Goal: Task Accomplishment & Management: Manage account settings

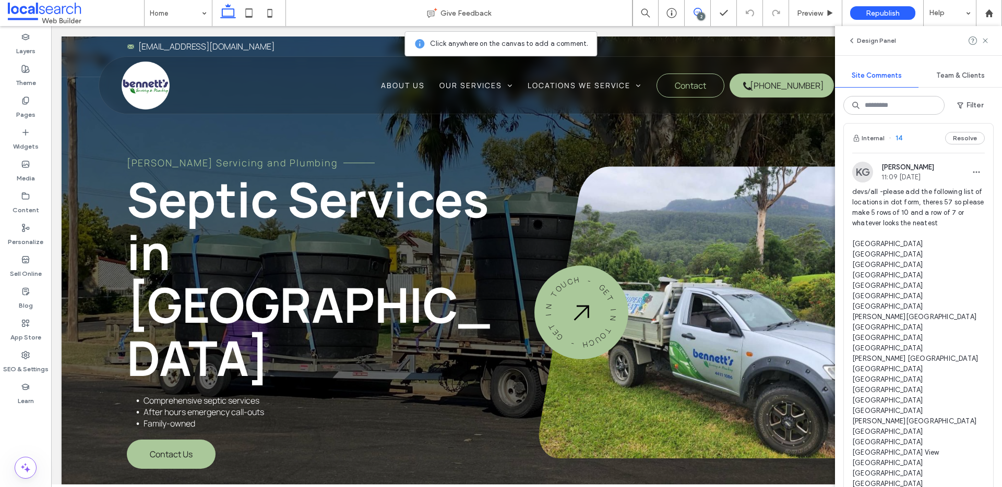
scroll to position [430, 0]
click at [876, 145] on button "Internal" at bounding box center [868, 138] width 32 height 13
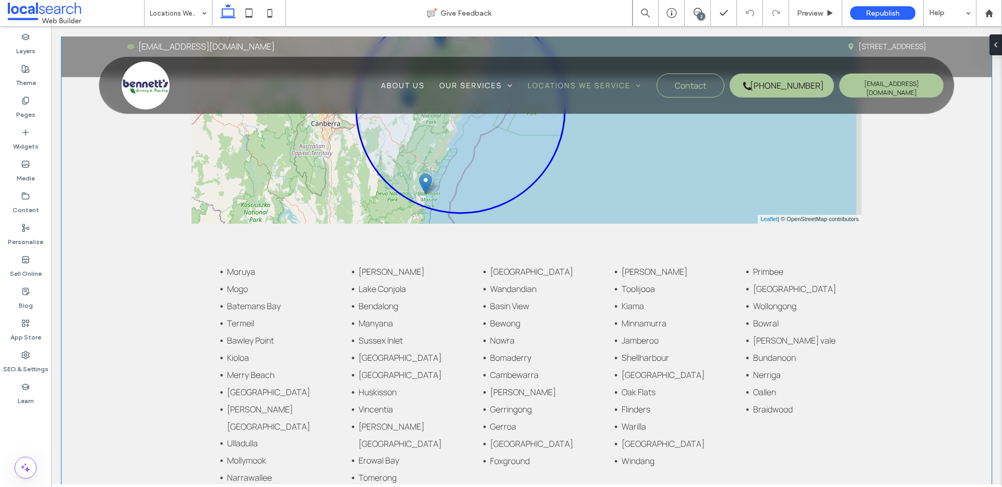
scroll to position [960, 0]
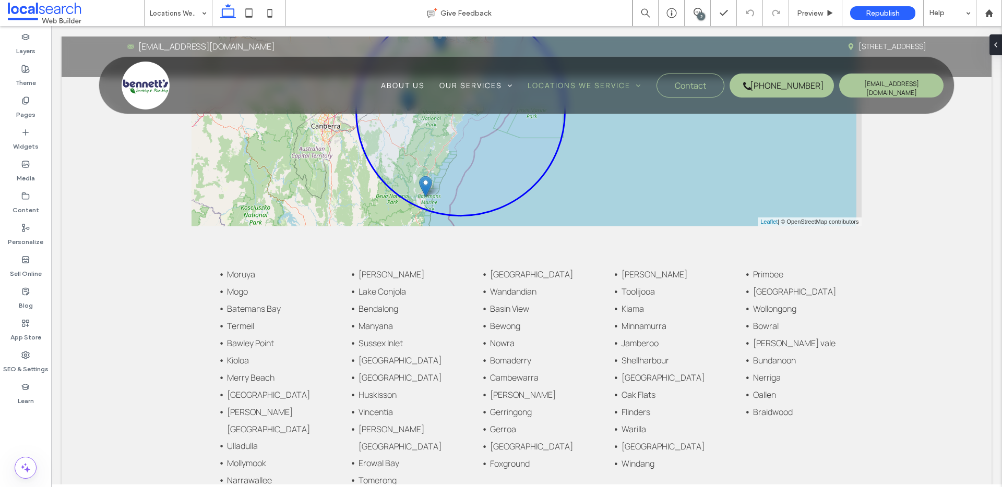
click at [700, 15] on div "2" at bounding box center [701, 17] width 8 height 8
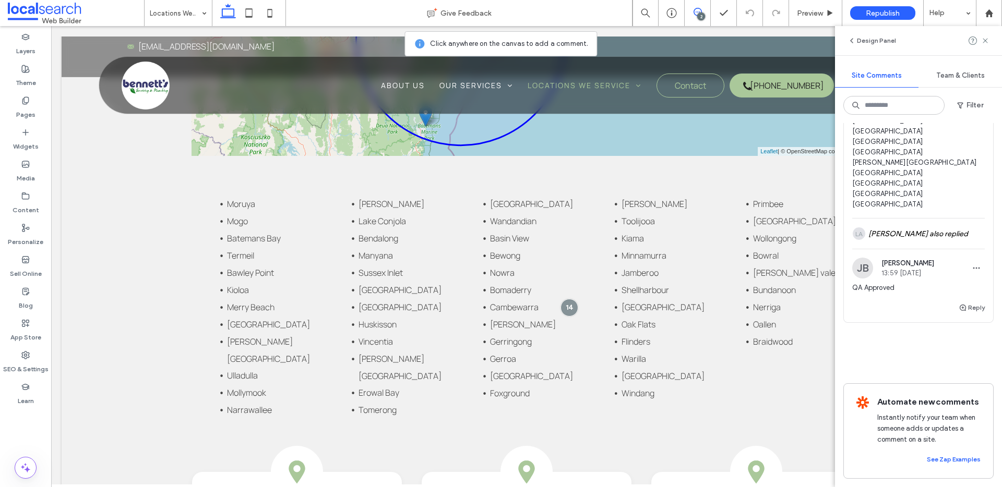
scroll to position [1078, 0]
click at [937, 219] on div "LA Lysea [PERSON_NAME] also replied" at bounding box center [918, 234] width 132 height 30
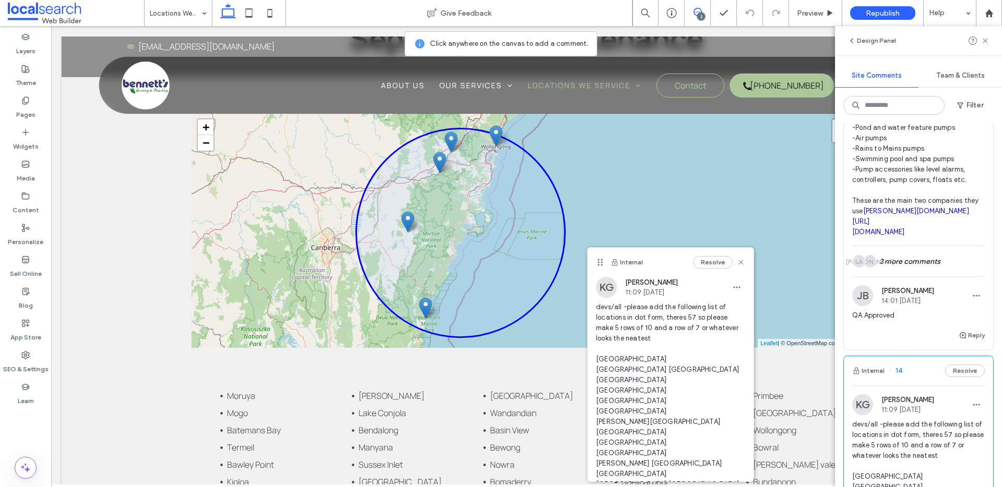
scroll to position [196, 0]
click at [969, 379] on button "Resolve" at bounding box center [965, 372] width 40 height 13
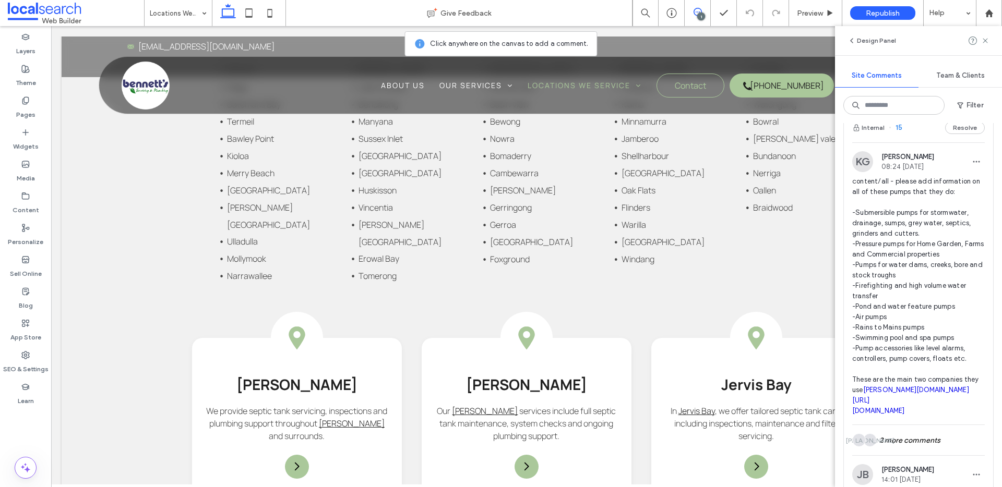
scroll to position [0, 0]
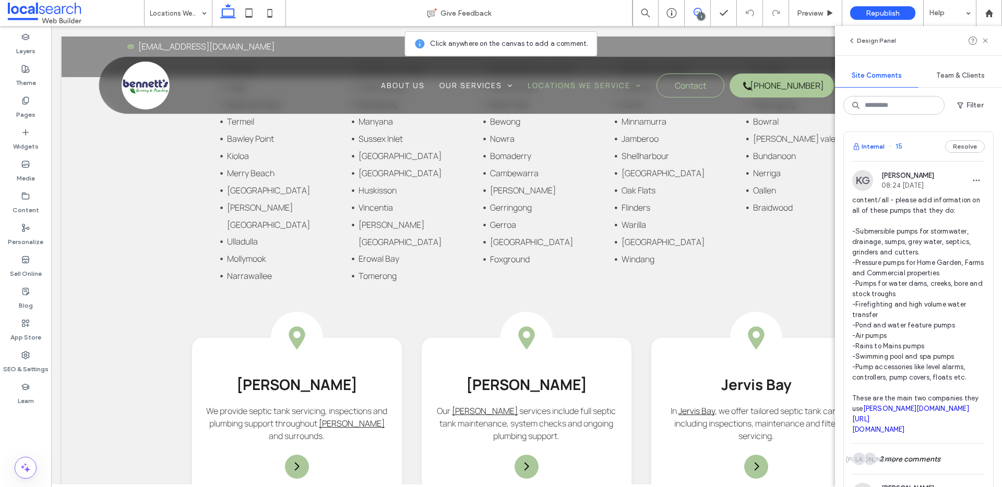
click at [869, 149] on button "Internal" at bounding box center [868, 146] width 32 height 13
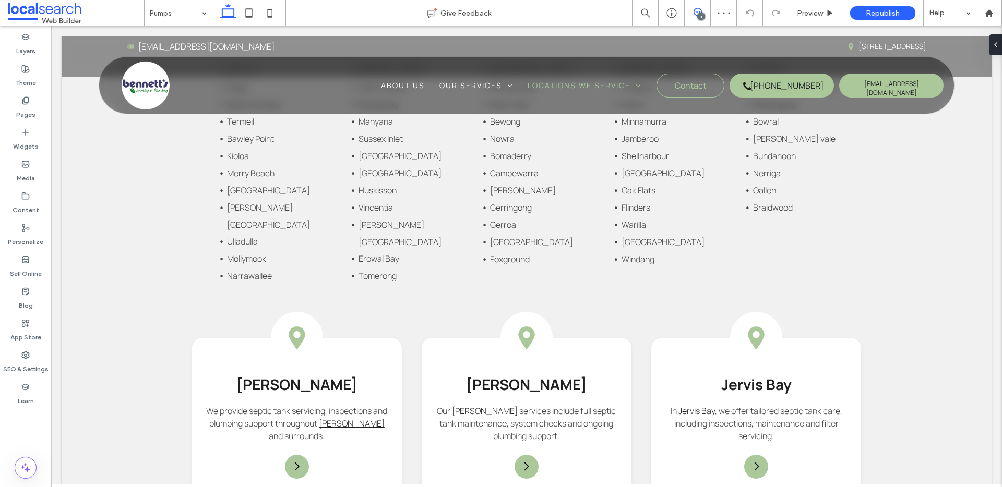
click at [702, 11] on span at bounding box center [697, 12] width 26 height 8
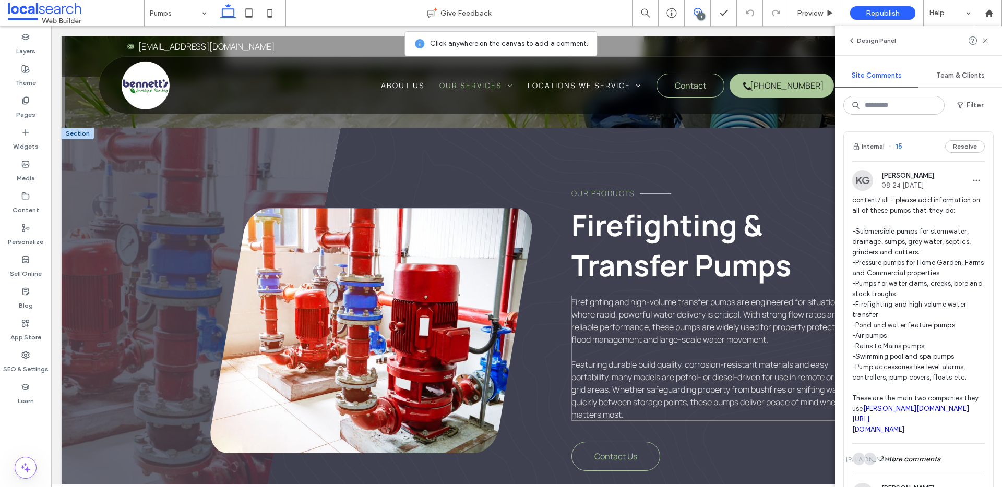
scroll to position [4527, 0]
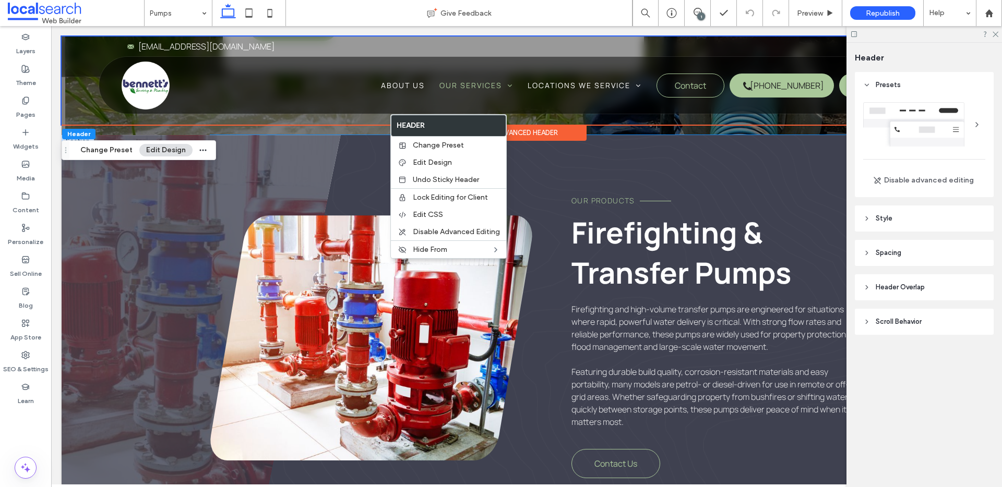
click at [659, 215] on span "Firefighting & Transfer Pumps" at bounding box center [681, 252] width 220 height 80
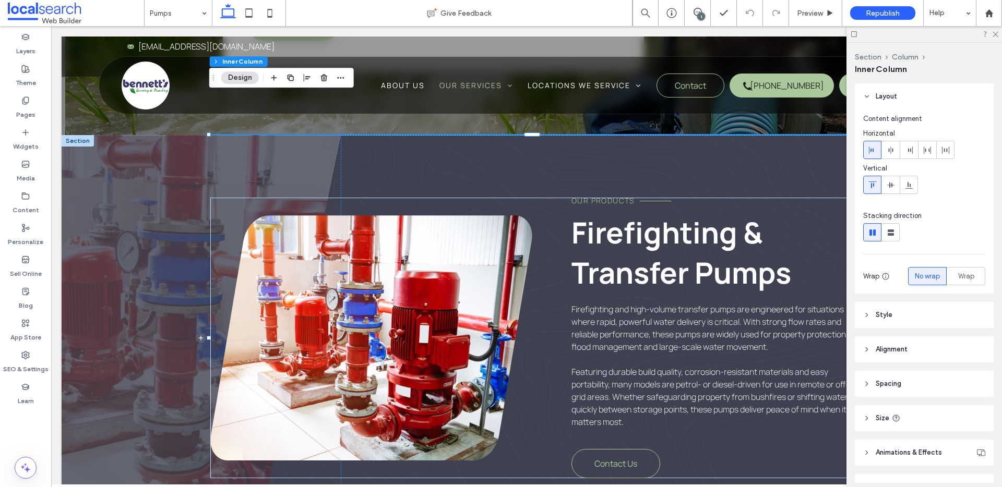
click at [701, 13] on div "1" at bounding box center [701, 17] width 8 height 8
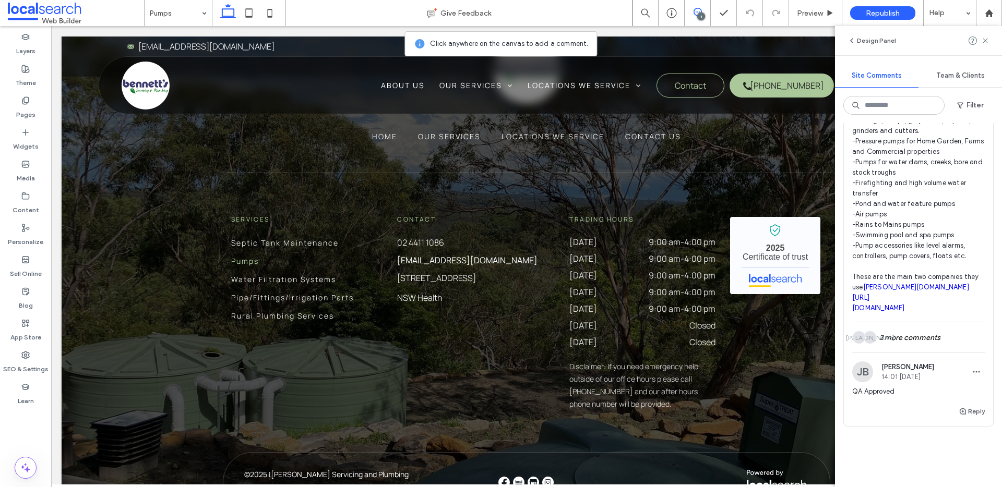
scroll to position [159, 0]
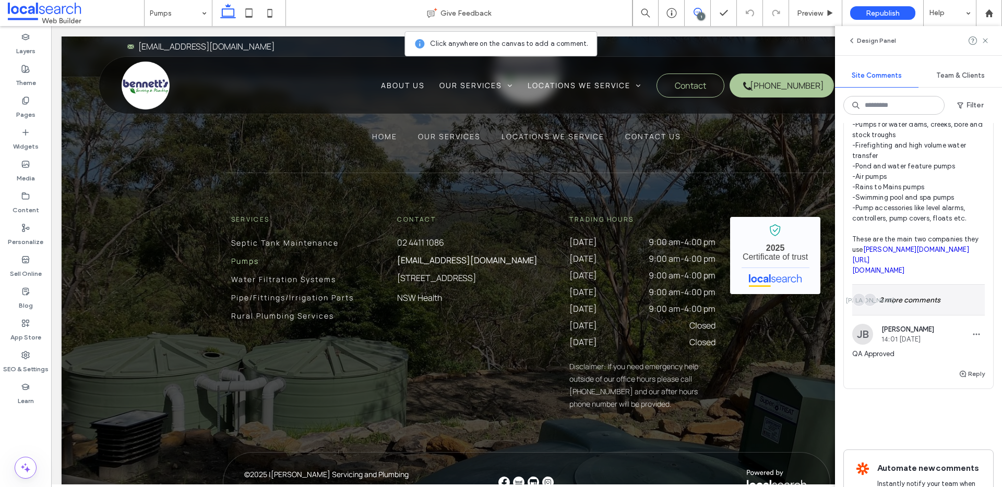
click at [943, 315] on div "JA LA 2 more comments" at bounding box center [918, 300] width 132 height 30
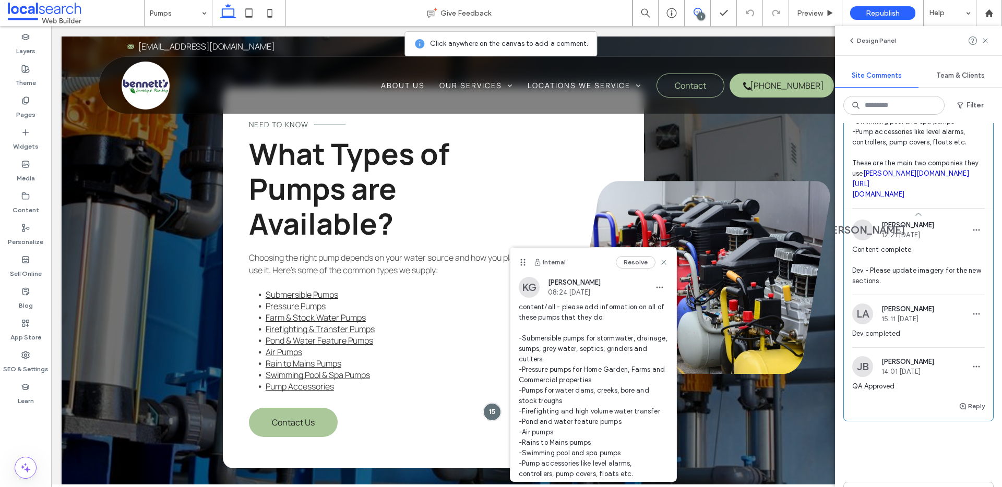
scroll to position [0, 0]
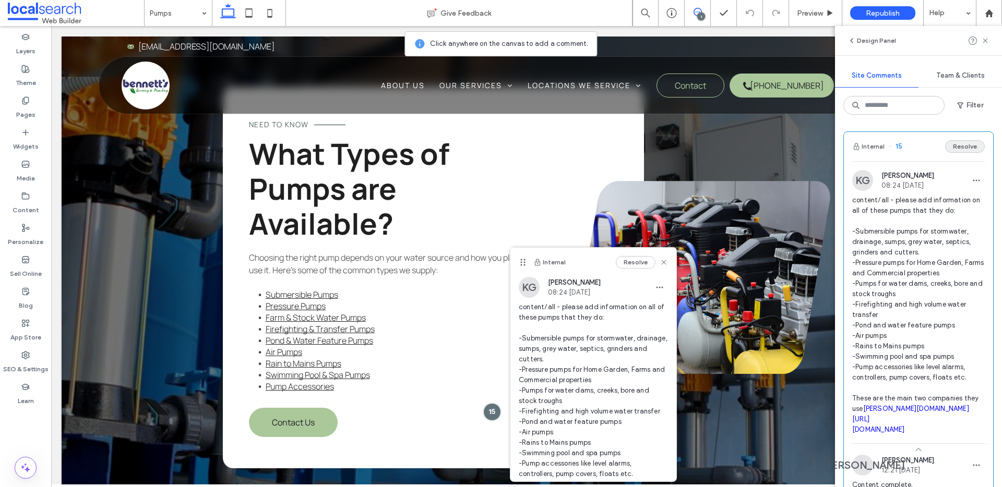
click at [972, 145] on button "Resolve" at bounding box center [965, 146] width 40 height 13
